Goal: Transaction & Acquisition: Obtain resource

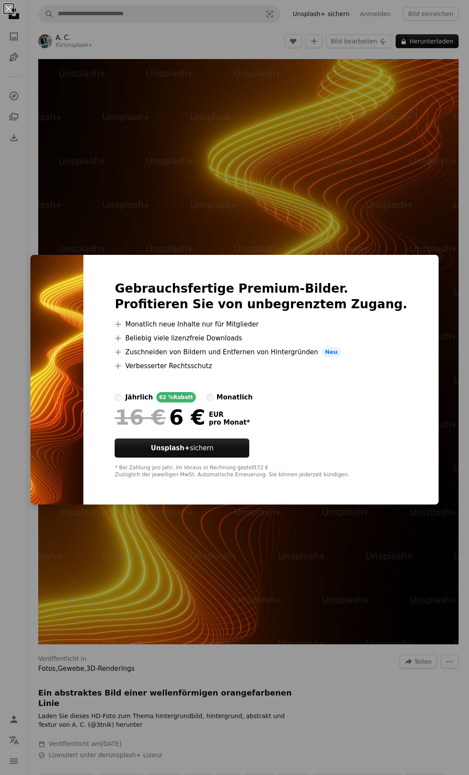
click at [232, 192] on div "An X shape Gebrauchsfertige Premium-Bilder. Profitieren Sie von unbegrenztem Zu…" at bounding box center [234, 387] width 469 height 775
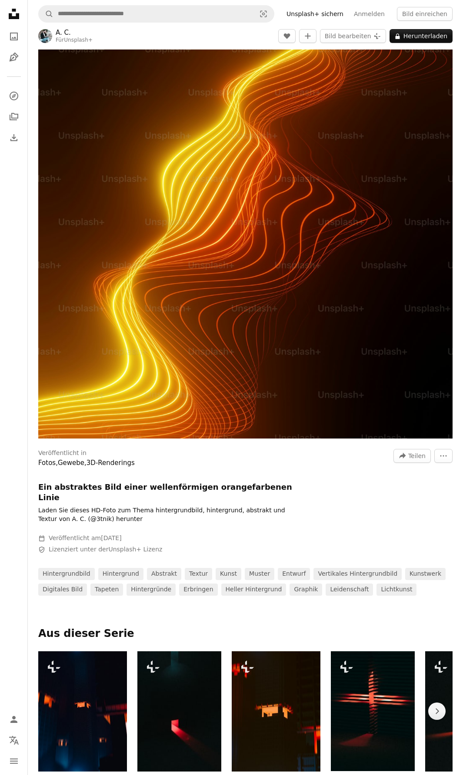
scroll to position [217, 0]
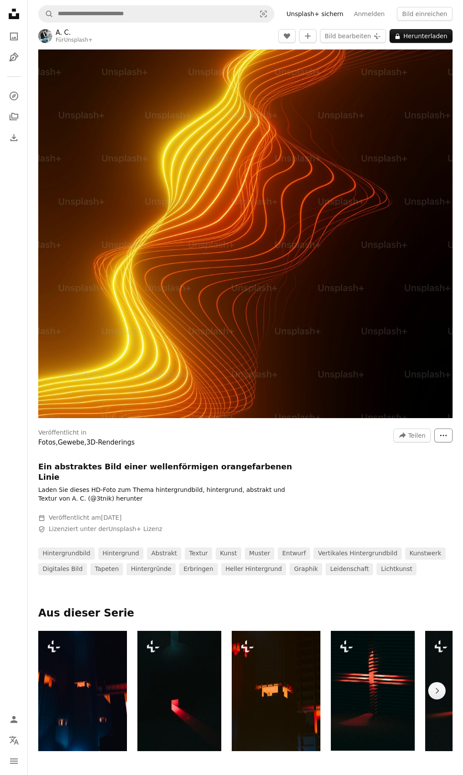
click at [440, 435] on icon "More Actions" at bounding box center [443, 436] width 8 height 8
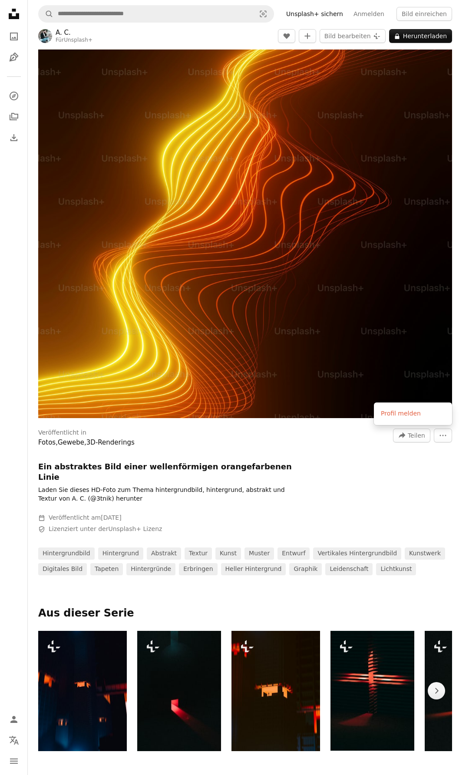
click at [281, 458] on body "Unsplash logo Unsplash-Startseite A photo Pen Tool A compass A stack of folders…" at bounding box center [231, 387] width 463 height 775
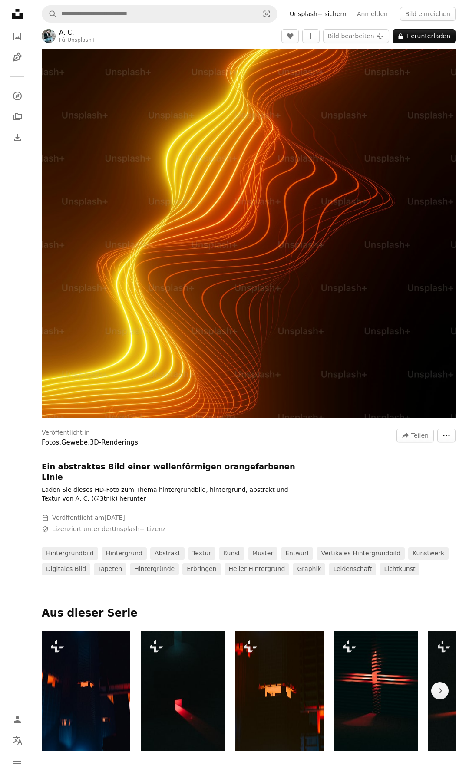
scroll to position [608, 0]
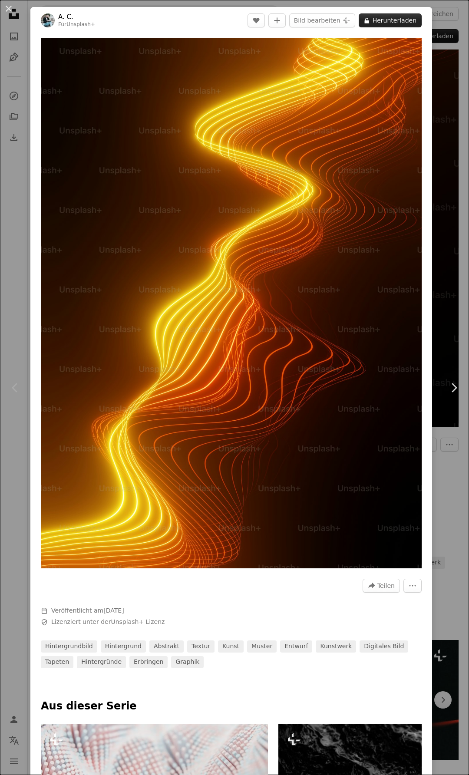
click at [394, 19] on button "A lock Herunterladen" at bounding box center [390, 20] width 63 height 14
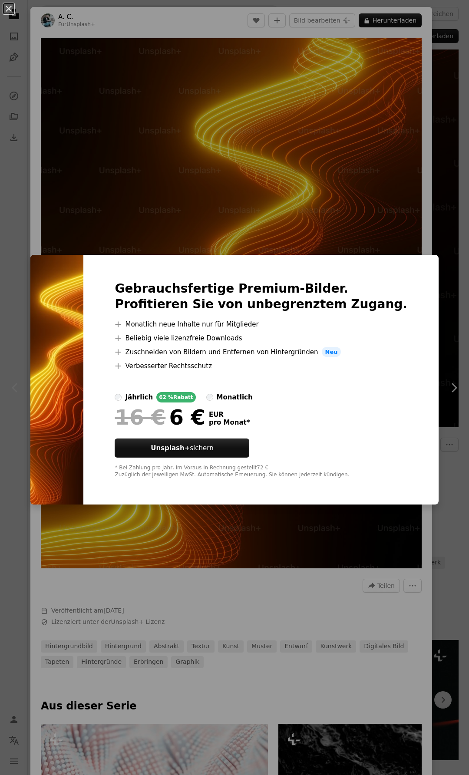
click at [446, 212] on div "An X shape Gebrauchsfertige Premium-Bilder. Profitieren Sie von unbegrenztem Zu…" at bounding box center [234, 387] width 469 height 775
